Goal: Check status: Check status

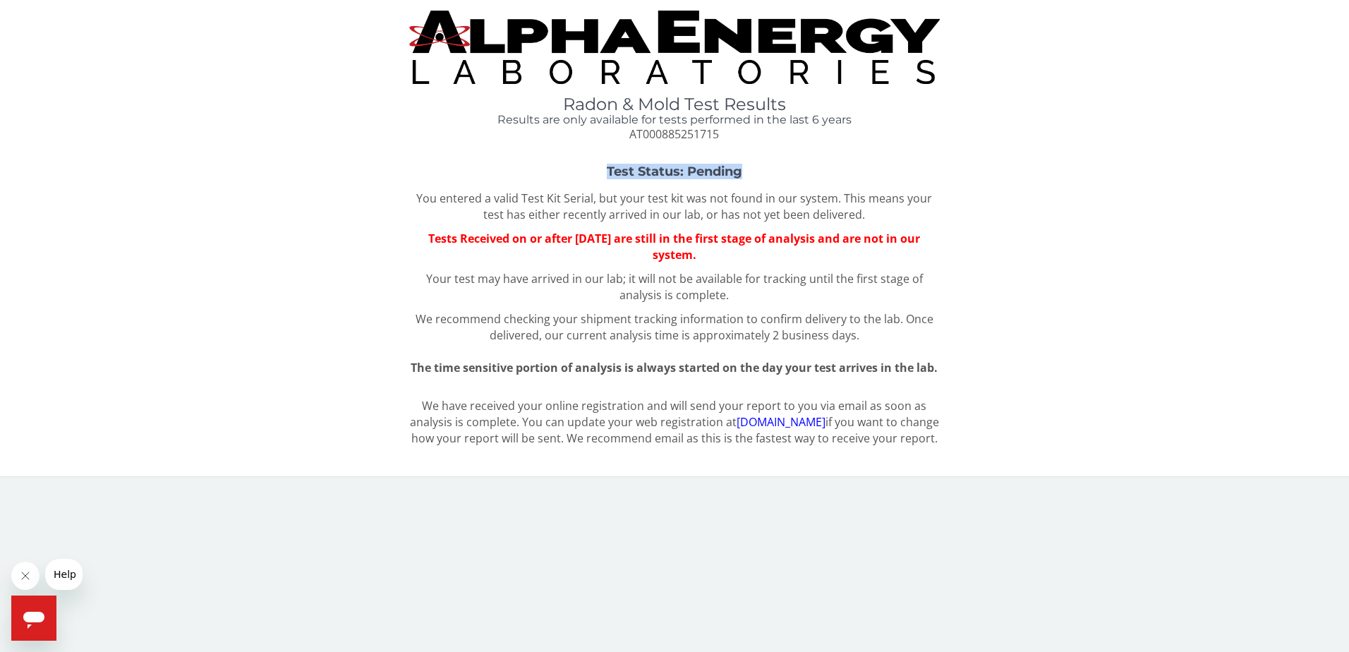
drag, startPoint x: 609, startPoint y: 169, endPoint x: 746, endPoint y: 166, distance: 136.9
click at [746, 166] on h3 "Test Status: Pending" at bounding box center [674, 172] width 1062 height 14
drag, startPoint x: 746, startPoint y: 166, endPoint x: 727, endPoint y: 134, distance: 37.3
click at [727, 134] on div "Radon & Mold Test Results Results are only available for tests performed in the…" at bounding box center [674, 118] width 531 height 47
drag, startPoint x: 631, startPoint y: 135, endPoint x: 748, endPoint y: 175, distance: 122.9
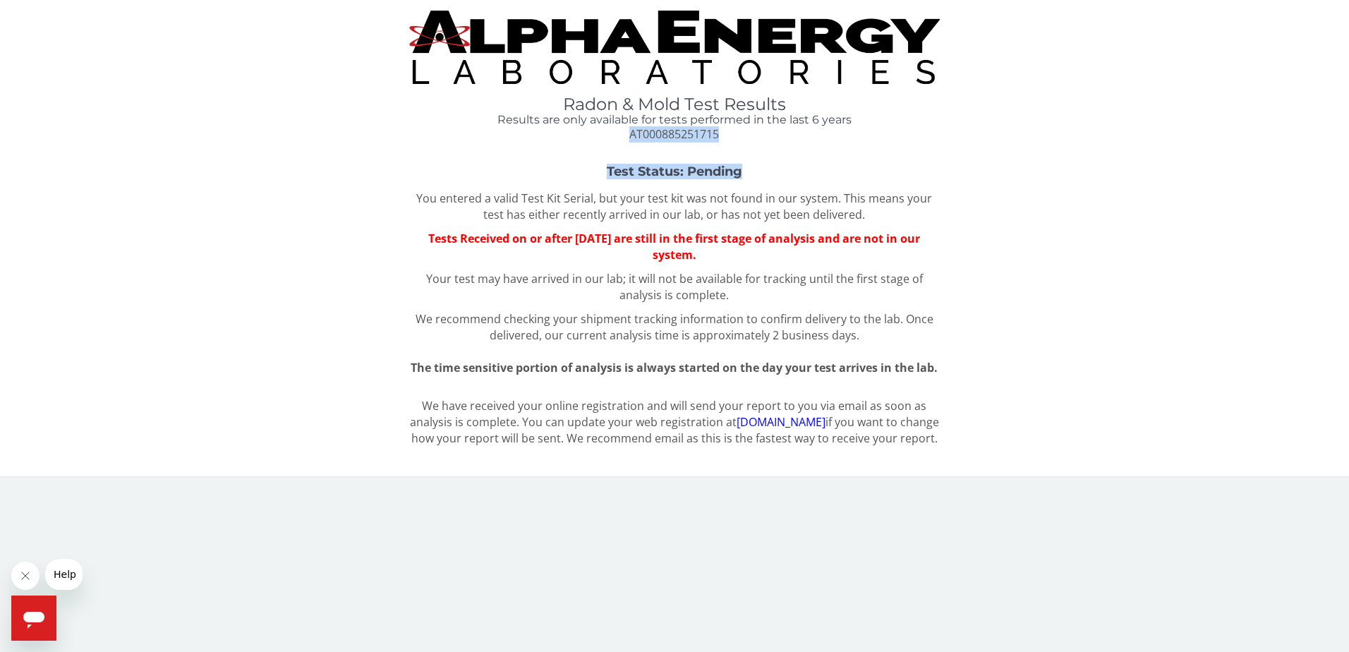
click at [748, 175] on div "Radon & Mold Test Results Results are only available for tests performed in the…" at bounding box center [674, 233] width 1327 height 444
copy div "AT000885251715 Test Status: Pending"
click at [718, 139] on span "AT000885251715" at bounding box center [674, 134] width 90 height 16
drag, startPoint x: 732, startPoint y: 132, endPoint x: 630, endPoint y: 137, distance: 102.4
click at [630, 137] on div "Radon & Mold Test Results Results are only available for tests performed in the…" at bounding box center [674, 118] width 531 height 47
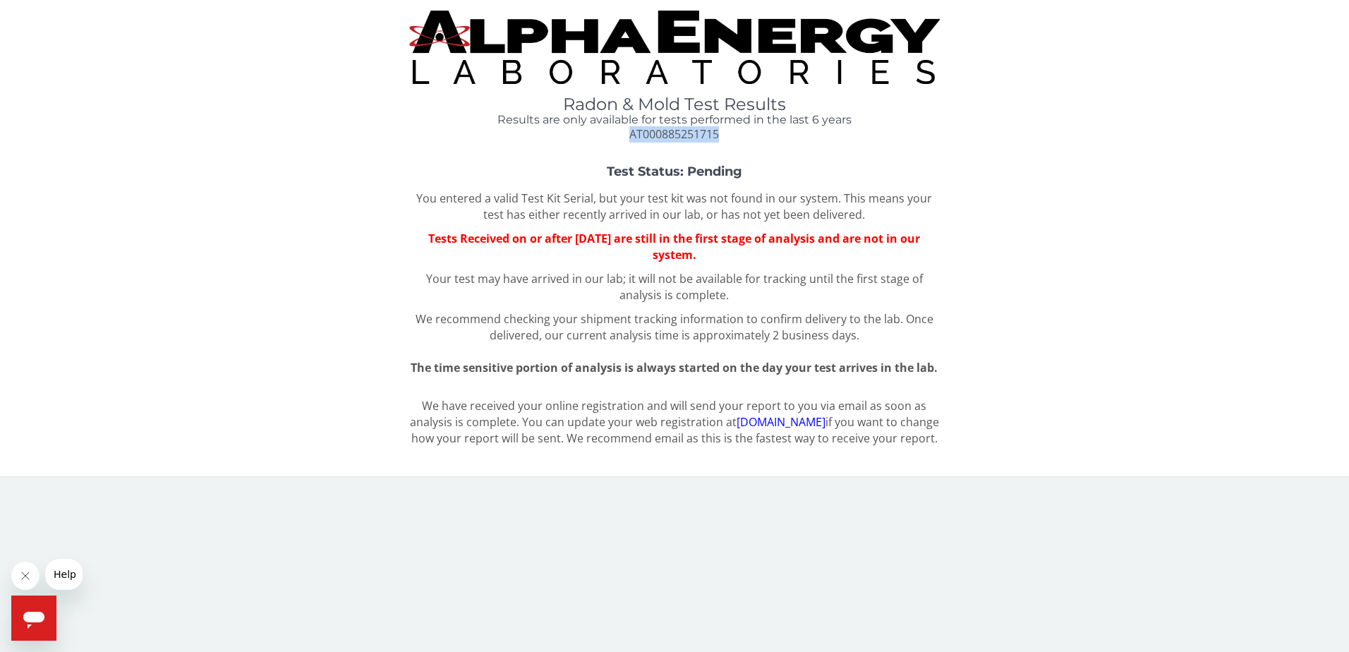
copy span "AT000885251715"
drag, startPoint x: 746, startPoint y: 174, endPoint x: 571, endPoint y: 171, distance: 175.0
click at [604, 171] on h3 "Test Status: Pending" at bounding box center [674, 172] width 1062 height 14
copy strong "Test Status: Pending"
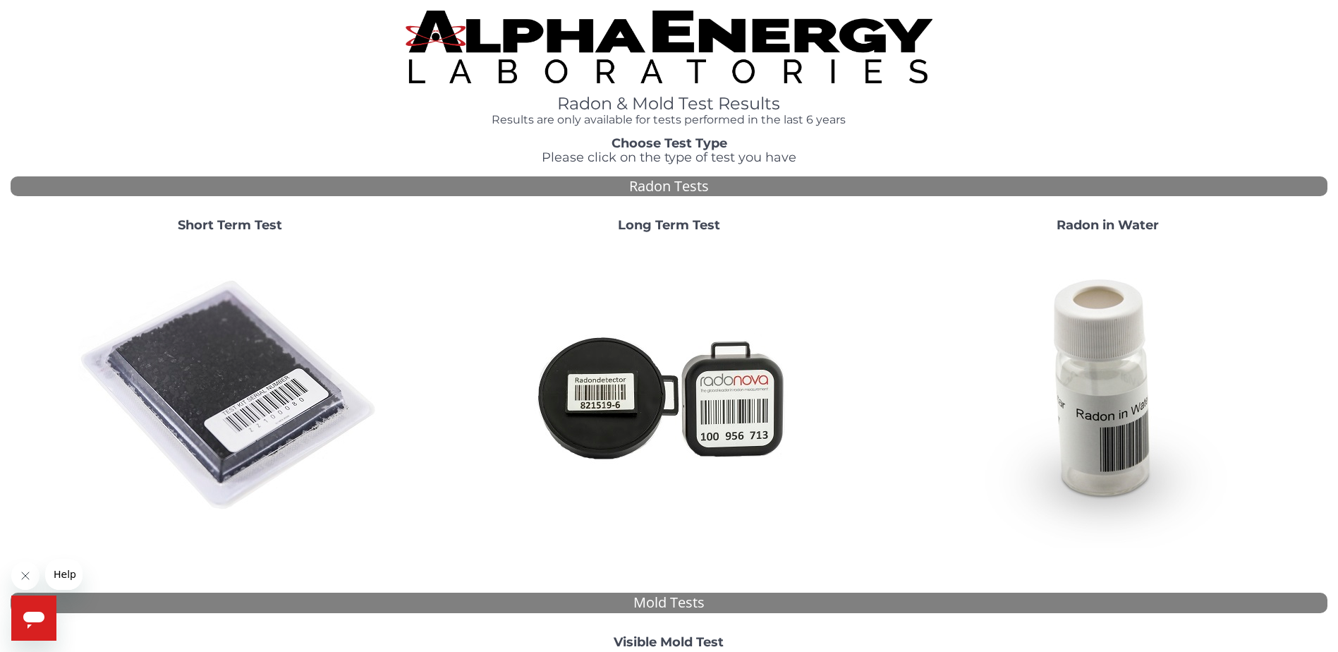
click at [693, 228] on strong "Long Term Test" at bounding box center [669, 225] width 102 height 16
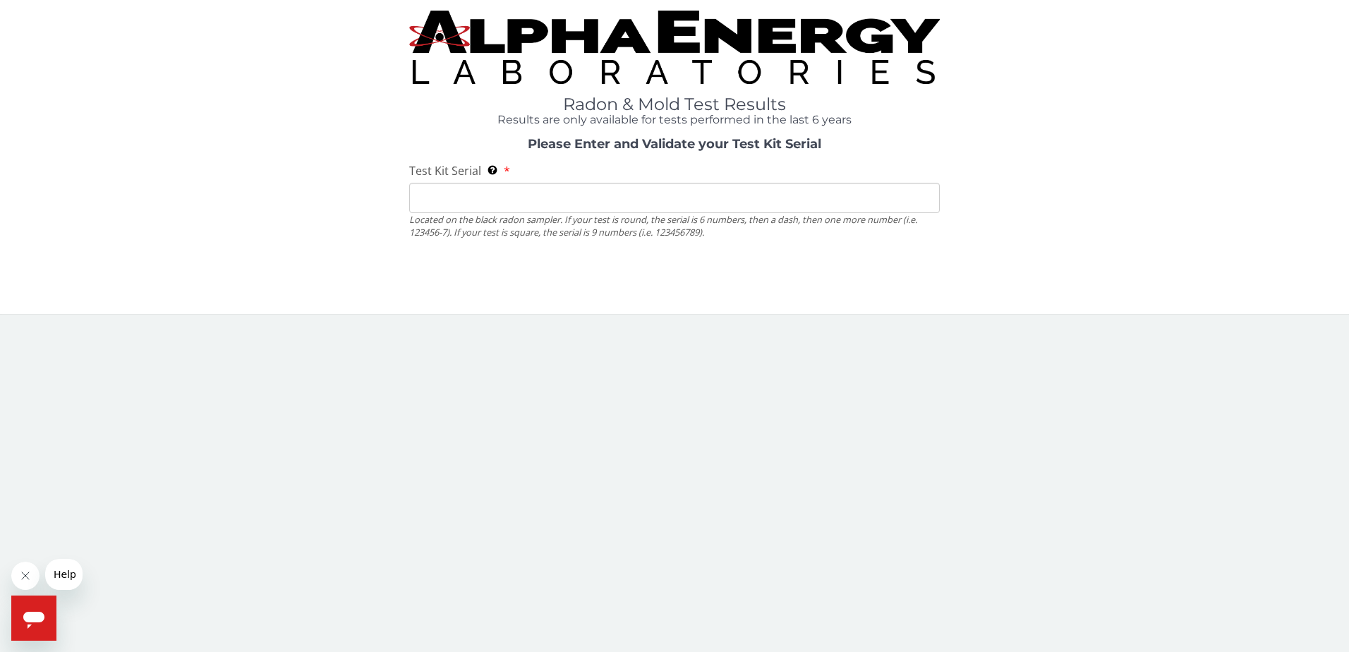
click at [552, 202] on input "Test Kit Serial Located on the black radon sampler. If your test is round, the …" at bounding box center [674, 198] width 531 height 30
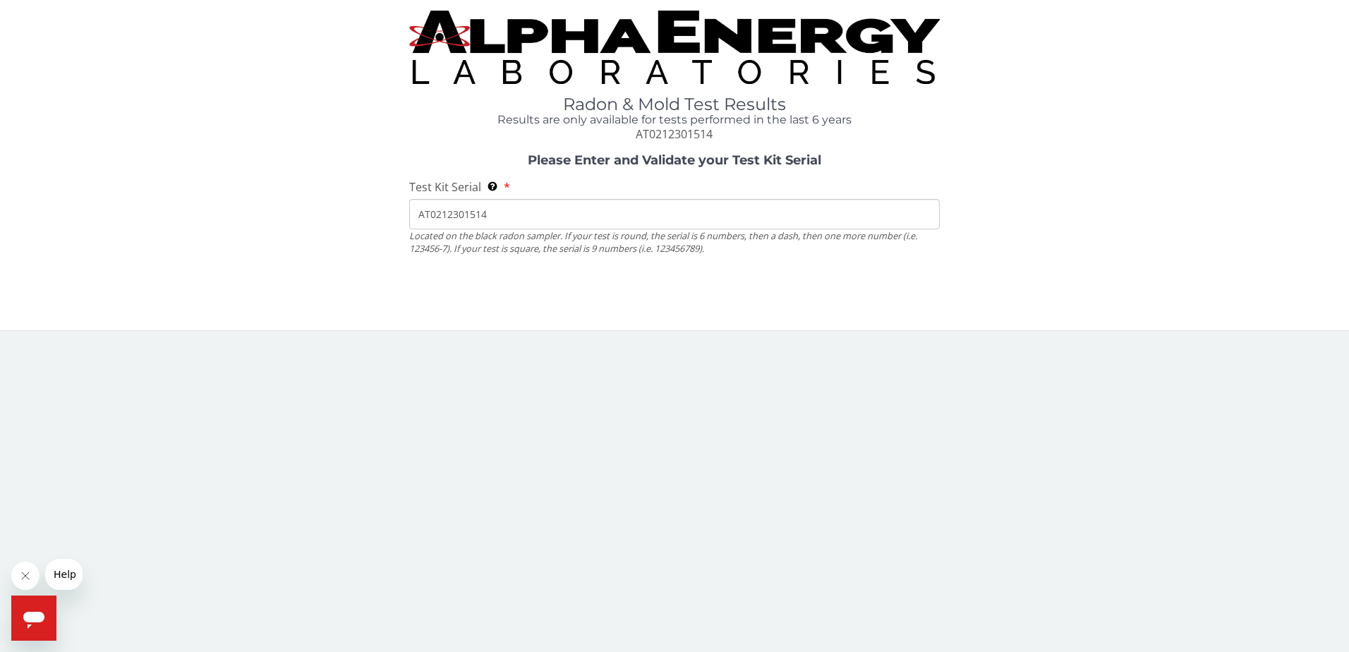
click at [514, 209] on input "AT0212301514" at bounding box center [674, 214] width 531 height 30
click at [516, 214] on input "AT0212301514." at bounding box center [674, 214] width 531 height 30
type input "A"
drag, startPoint x: 470, startPoint y: 212, endPoint x: 341, endPoint y: 191, distance: 131.4
click at [341, 191] on div "Please Enter and Validate your Test Kit Serial Test Kit Serial Located on the b…" at bounding box center [674, 210] width 1327 height 112
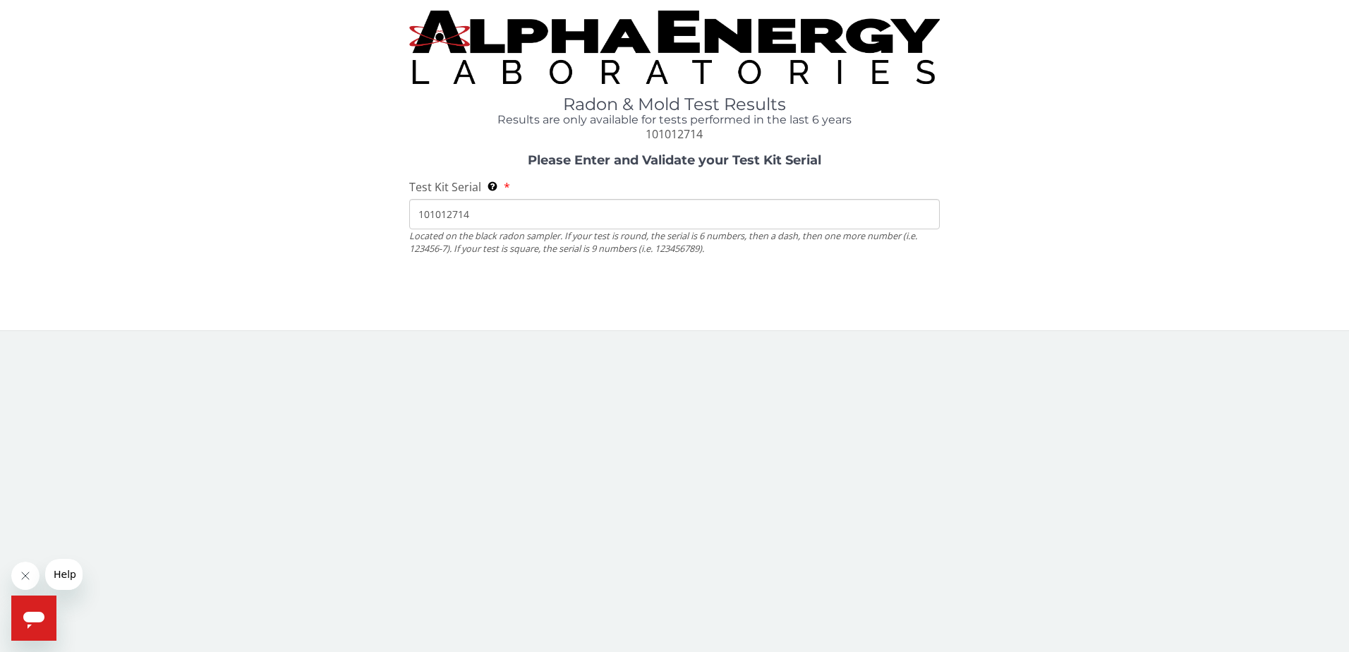
drag, startPoint x: 499, startPoint y: 217, endPoint x: 331, endPoint y: 195, distance: 168.6
click at [333, 197] on div "Please Enter and Validate your Test Kit Serial Test Kit Serial Located on the b…" at bounding box center [674, 210] width 1327 height 112
click at [512, 210] on input "107485575" at bounding box center [674, 214] width 531 height 30
drag, startPoint x: 512, startPoint y: 210, endPoint x: 262, endPoint y: 172, distance: 252.6
click at [273, 184] on div "Please Enter and Validate your Test Kit Serial Test Kit Serial Located on the b…" at bounding box center [674, 210] width 1327 height 112
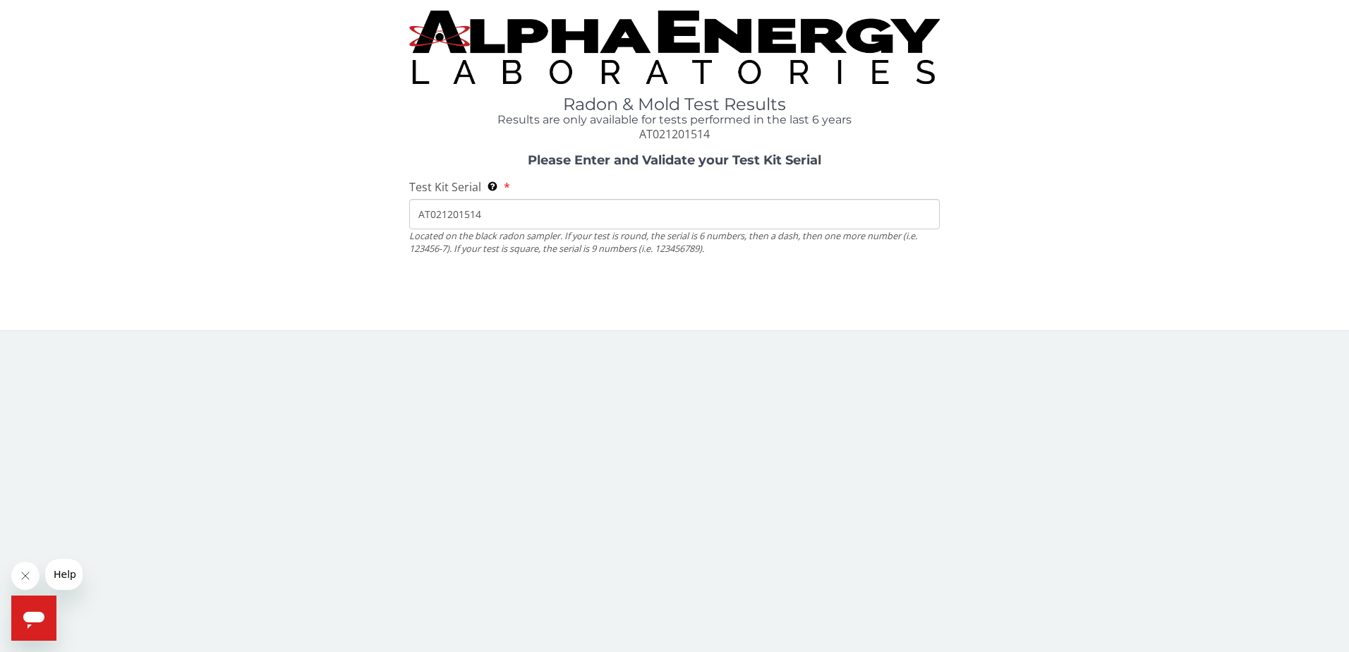
type input "AT021201514"
click at [494, 217] on input "AT021201514" at bounding box center [674, 214] width 531 height 30
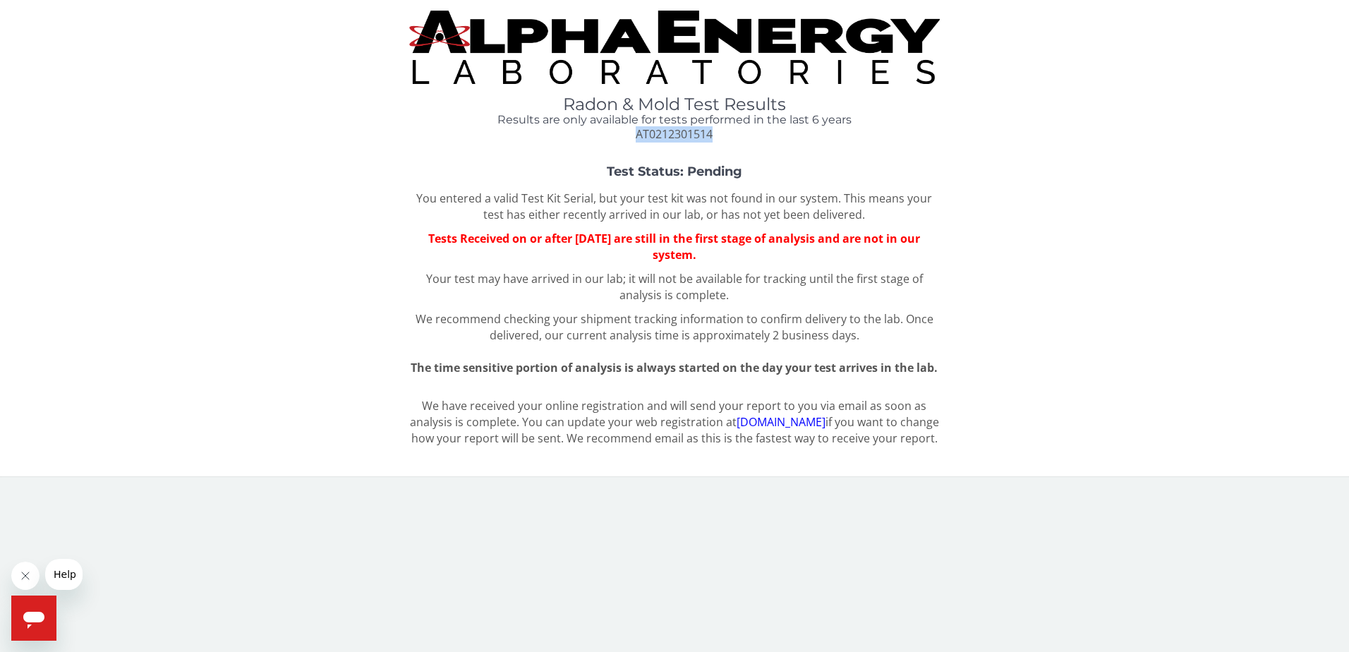
drag, startPoint x: 714, startPoint y: 138, endPoint x: 619, endPoint y: 139, distance: 95.9
click at [619, 139] on div "Radon & Mold Test Results Results are only available for tests performed in the…" at bounding box center [674, 118] width 531 height 47
copy span "AT0212301514"
drag, startPoint x: 719, startPoint y: 133, endPoint x: 625, endPoint y: 136, distance: 94.6
click at [625, 136] on div "Radon & Mold Test Results Results are only available for tests performed in the…" at bounding box center [674, 118] width 531 height 47
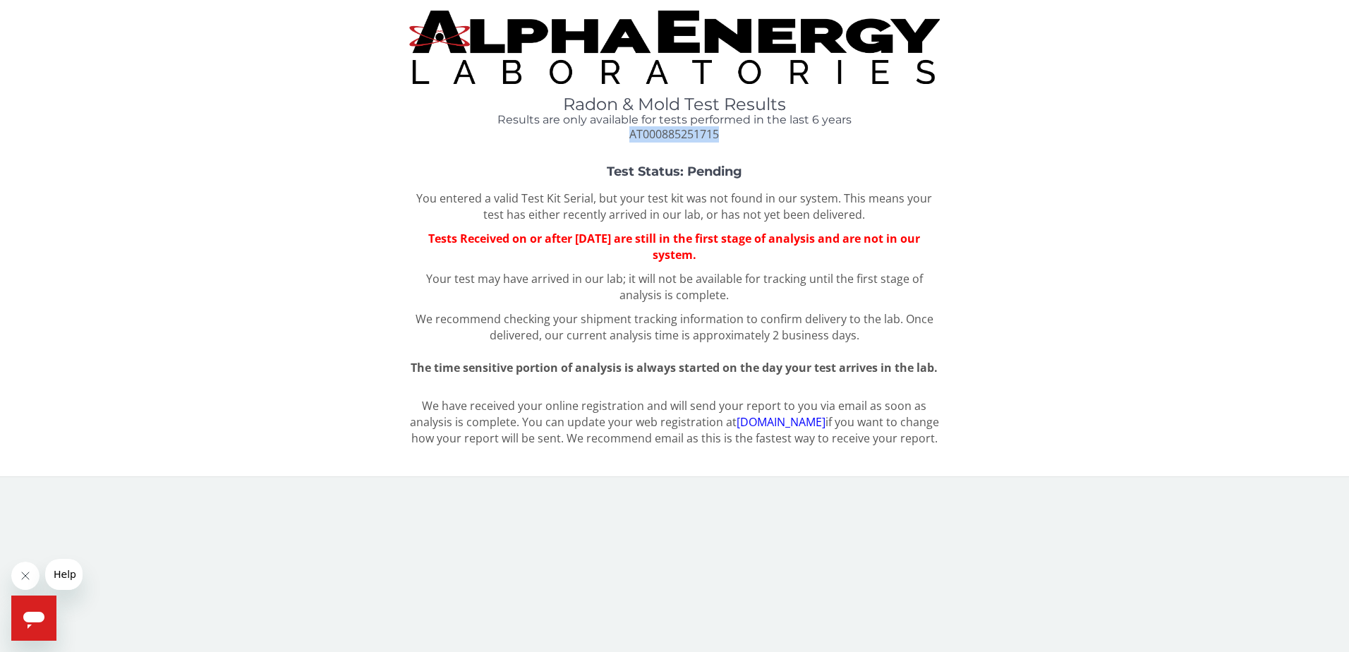
copy span "AT000885251715"
